Goal: Task Accomplishment & Management: Manage account settings

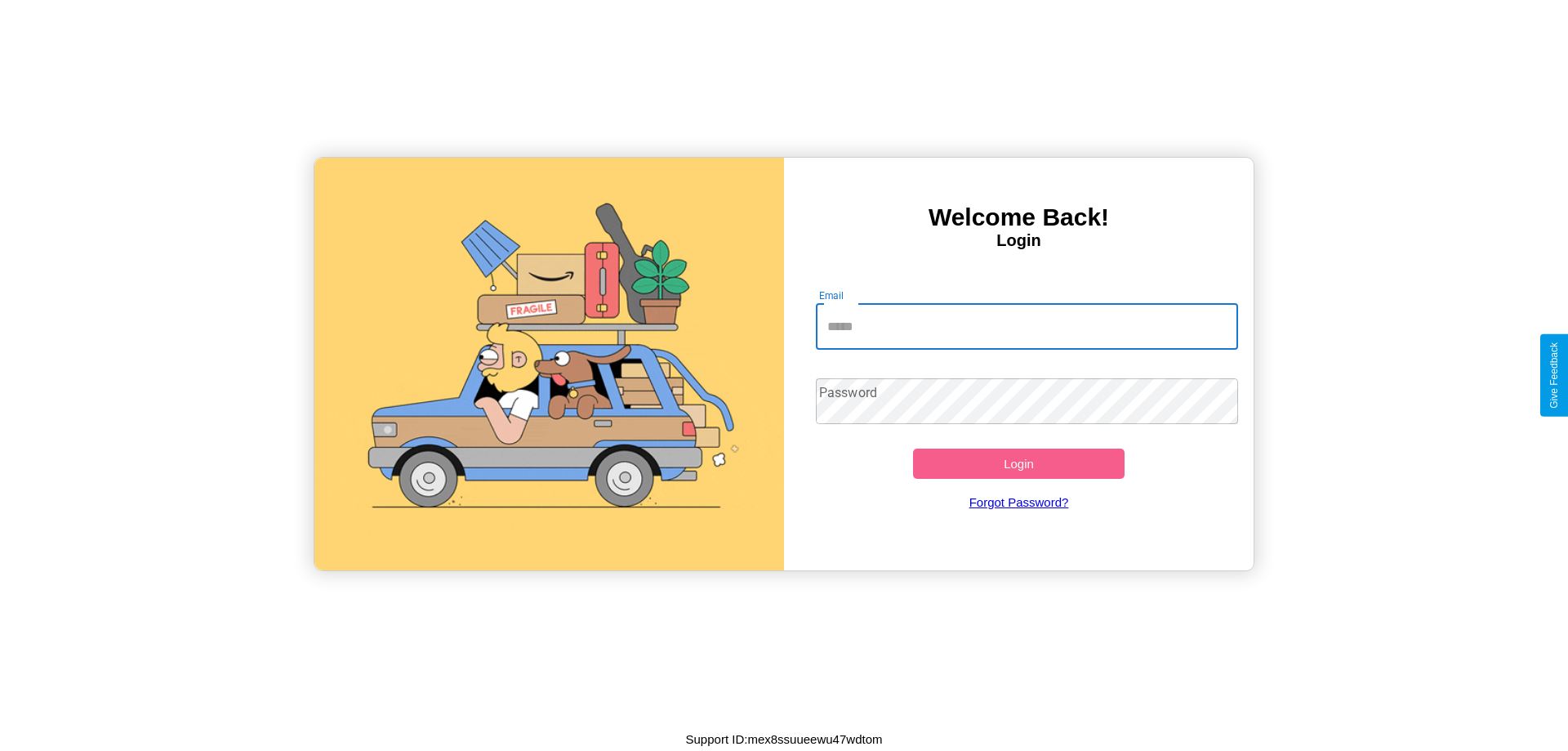
click at [1026, 326] on input "Email" at bounding box center [1027, 326] width 423 height 46
type input "**********"
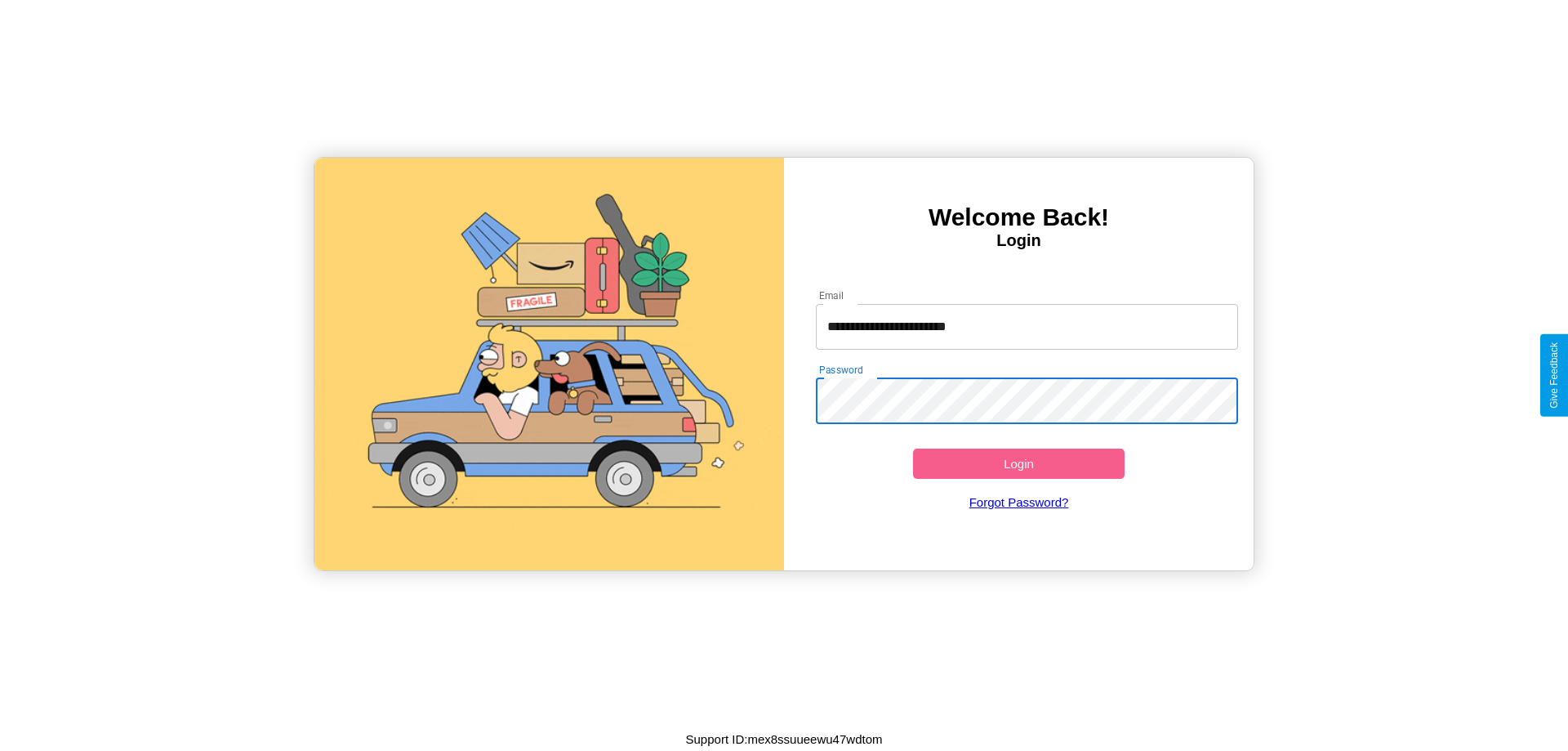
click at [1019, 463] on button "Login" at bounding box center [1019, 463] width 211 height 30
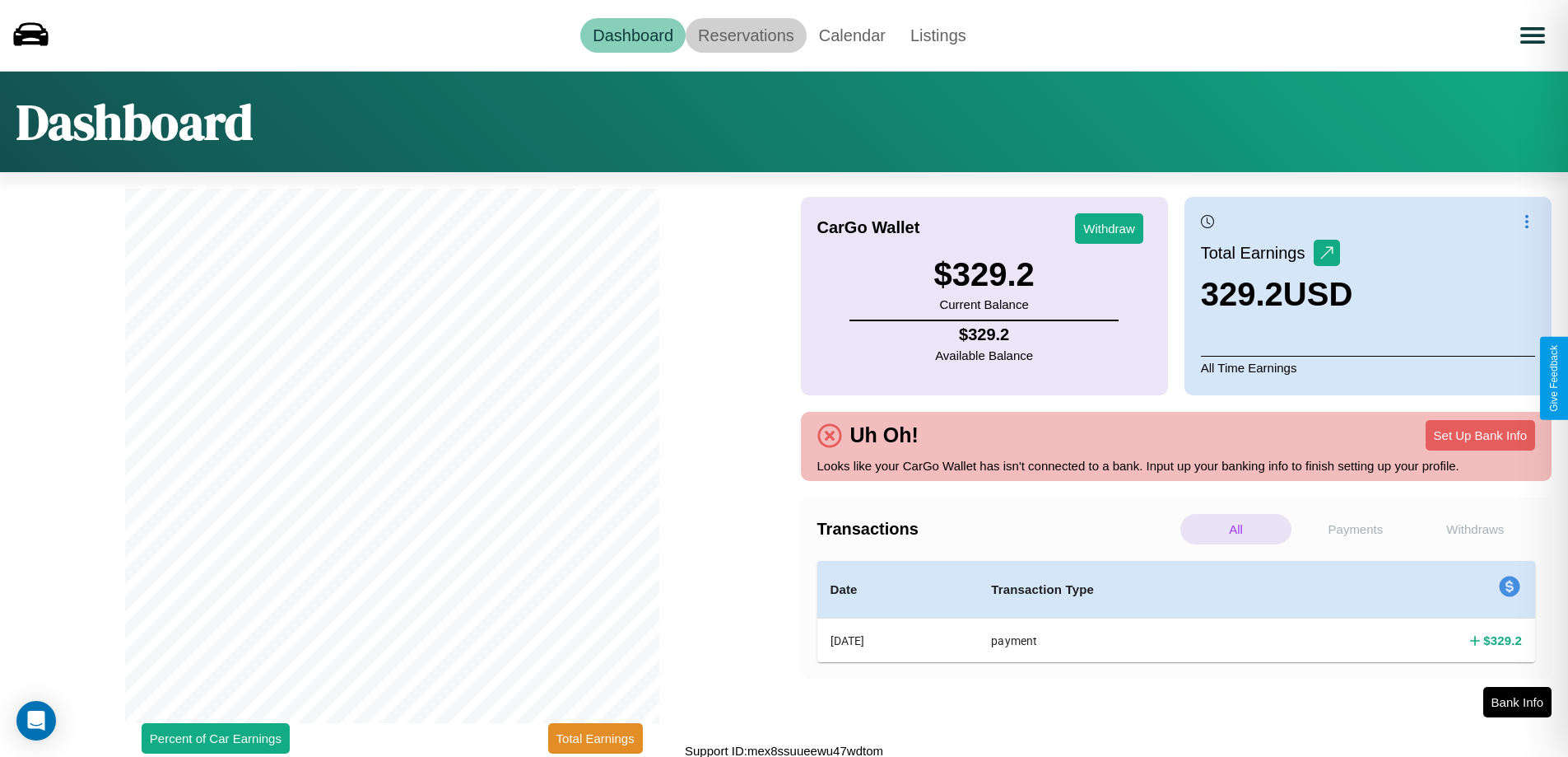
click at [746, 35] on link "Reservations" at bounding box center [746, 35] width 121 height 35
